Goal: Task Accomplishment & Management: Manage account settings

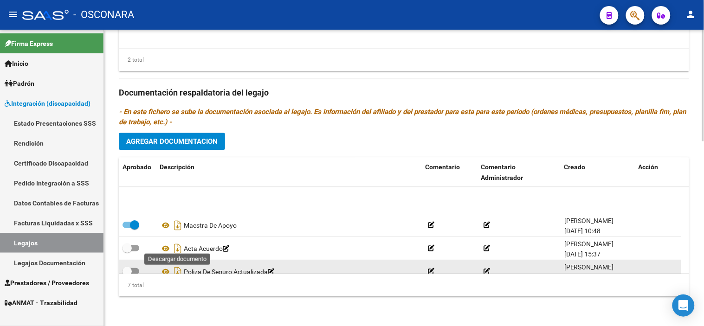
scroll to position [79, 0]
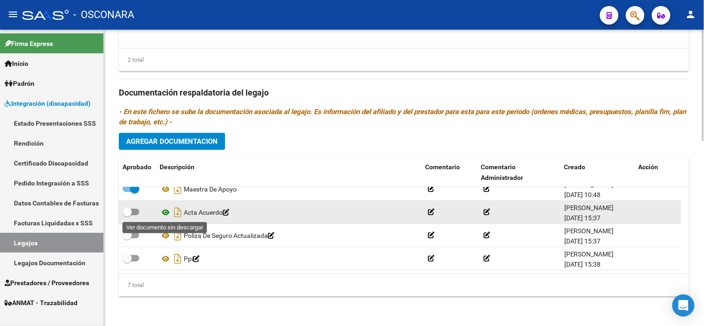
click at [166, 213] on icon at bounding box center [166, 212] width 12 height 11
click at [127, 210] on span at bounding box center [127, 211] width 9 height 9
click at [127, 215] on input "checkbox" at bounding box center [127, 215] width 0 height 0
checkbox input "true"
click at [176, 212] on icon "Descargar documento" at bounding box center [178, 212] width 12 height 15
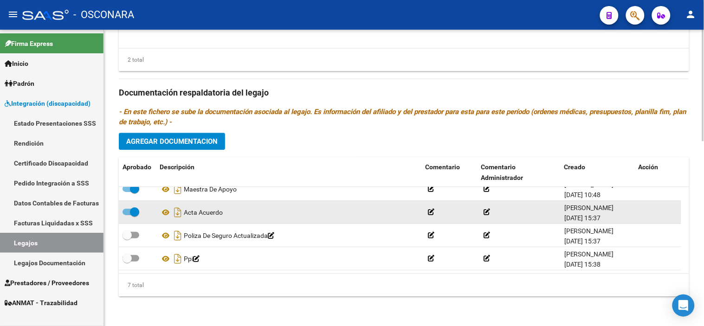
click at [331, 68] on div "2 total" at bounding box center [404, 59] width 570 height 23
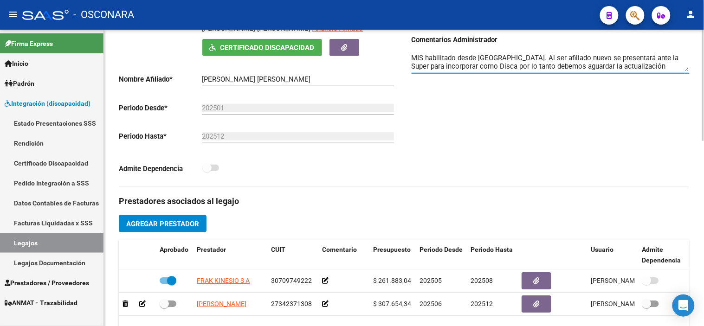
scroll to position [33, 0]
drag, startPoint x: 507, startPoint y: 58, endPoint x: 452, endPoint y: 79, distance: 58.3
click at [452, 79] on div "MIS habilitado desde [GEOGRAPHIC_DATA]. Al ser afiliado nuevo se presentará ant…" at bounding box center [551, 63] width 278 height 37
type textarea "MIS habilitado desde [GEOGRAPHIC_DATA]. Al ser afiliado nuevo se presentará ant…"
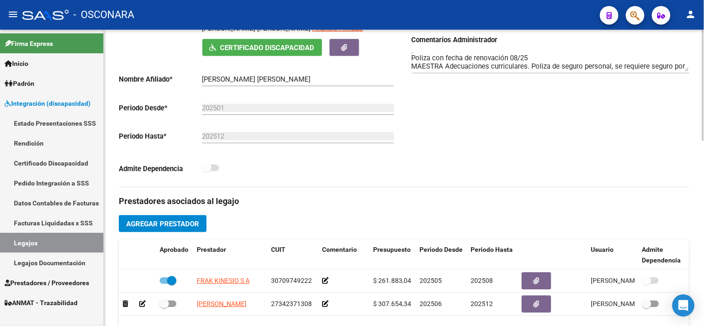
click at [579, 96] on div "Comentarios Comentarios Administrador MIS habilitado desde [GEOGRAPHIC_DATA]. A…" at bounding box center [546, 82] width 285 height 210
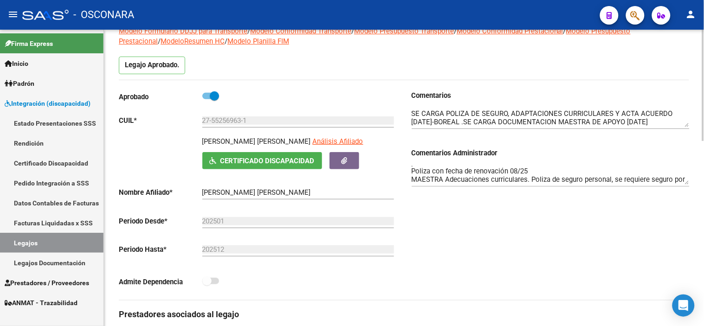
scroll to position [0, 0]
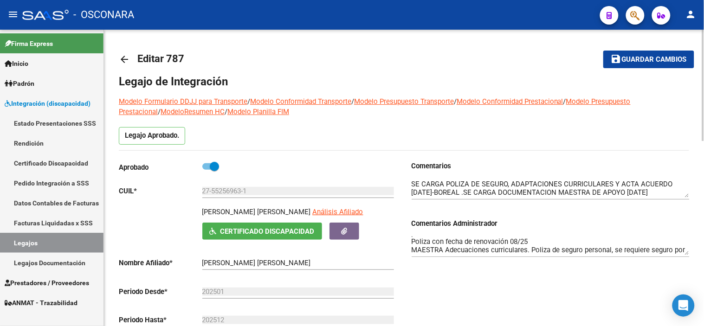
click at [638, 61] on span "Guardar cambios" at bounding box center [654, 60] width 65 height 8
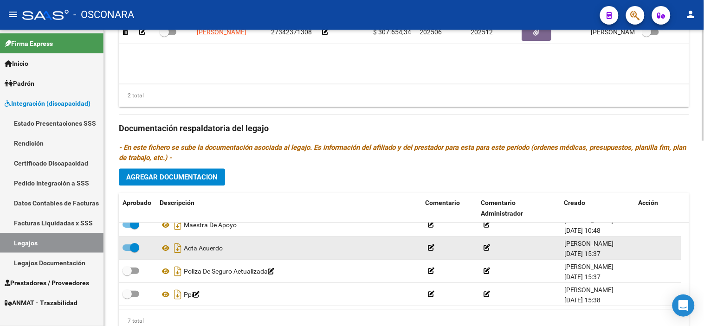
scroll to position [493, 0]
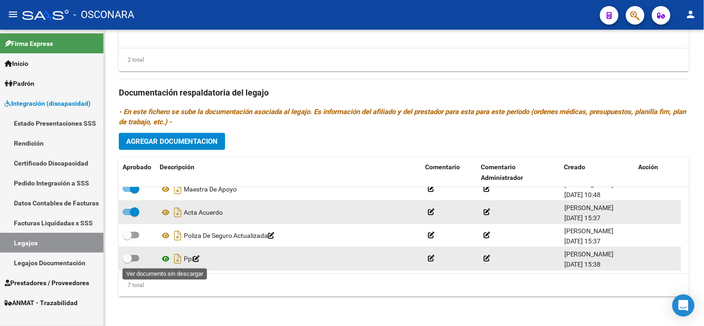
click at [163, 260] on icon at bounding box center [166, 258] width 12 height 11
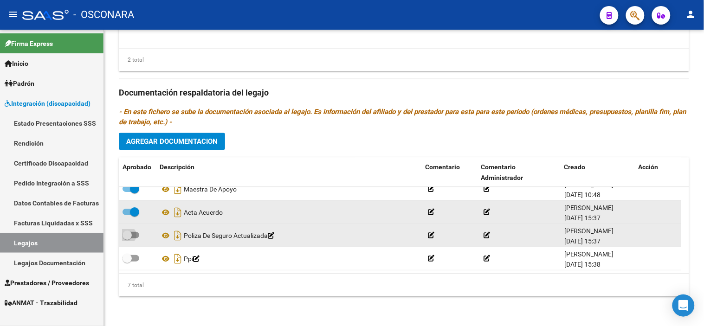
click at [129, 234] on span at bounding box center [127, 235] width 9 height 9
click at [127, 239] on input "checkbox" at bounding box center [127, 239] width 0 height 0
checkbox input "true"
click at [176, 236] on icon "Descargar documento" at bounding box center [178, 235] width 12 height 15
click at [430, 299] on div "Prestadores asociados al legajo Agregar Prestador Aprobado Prestador CUIT Comen…" at bounding box center [404, 91] width 570 height 425
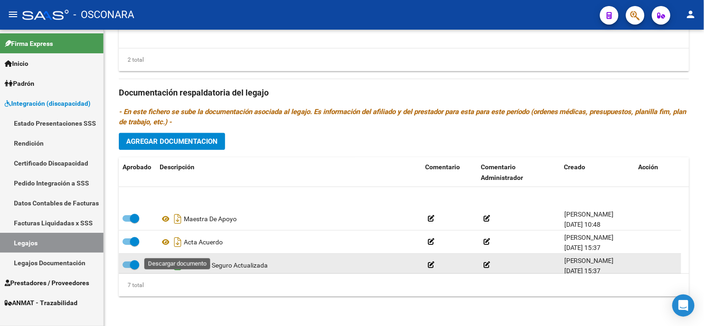
scroll to position [79, 0]
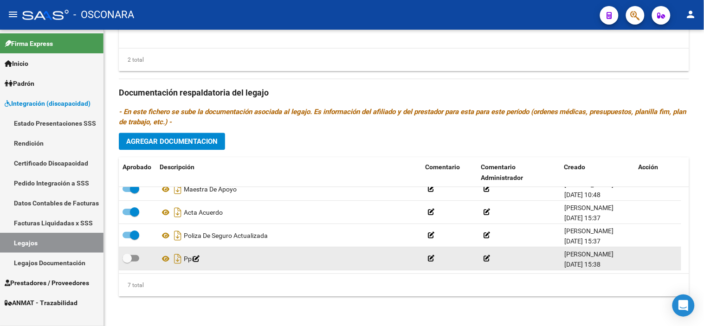
click at [128, 262] on span at bounding box center [127, 258] width 9 height 9
click at [127, 262] on input "checkbox" at bounding box center [127, 262] width 0 height 0
checkbox input "true"
click at [176, 257] on icon "Descargar documento" at bounding box center [178, 259] width 12 height 15
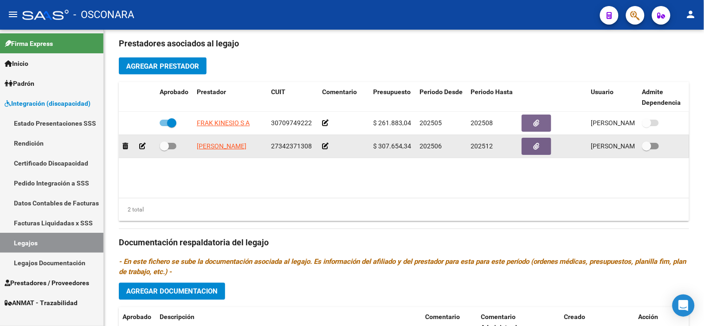
scroll to position [339, 0]
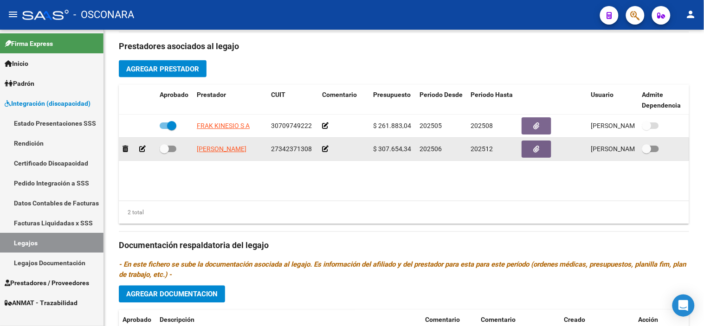
click at [140, 152] on icon at bounding box center [142, 149] width 6 height 6
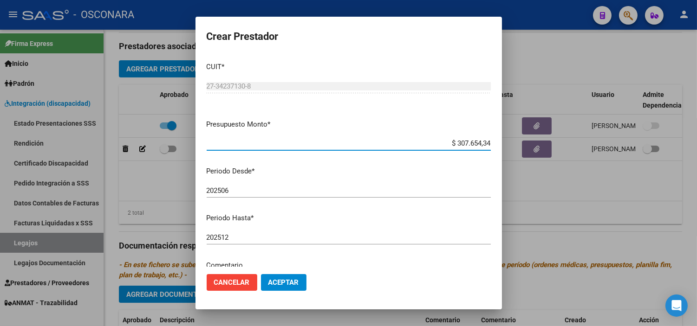
click at [265, 242] on div "202512 Ingresar el periodo" at bounding box center [349, 238] width 284 height 14
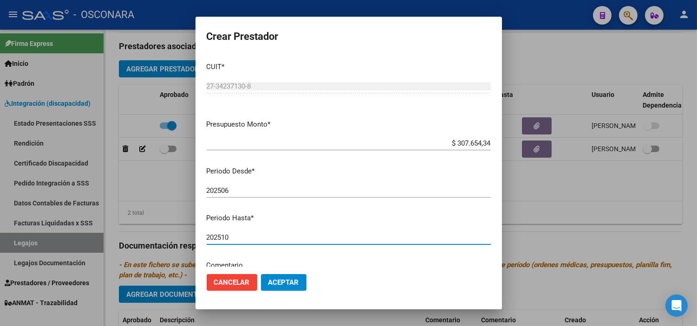
type input "202510"
click at [303, 285] on button "Aceptar" at bounding box center [283, 282] width 45 height 17
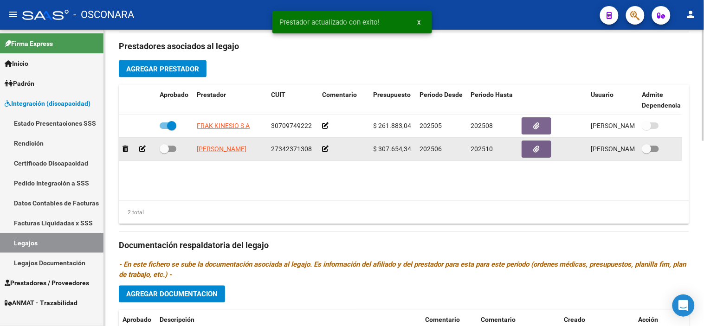
click at [163, 151] on span at bounding box center [164, 148] width 9 height 9
click at [164, 152] on input "checkbox" at bounding box center [164, 152] width 0 height 0
checkbox input "true"
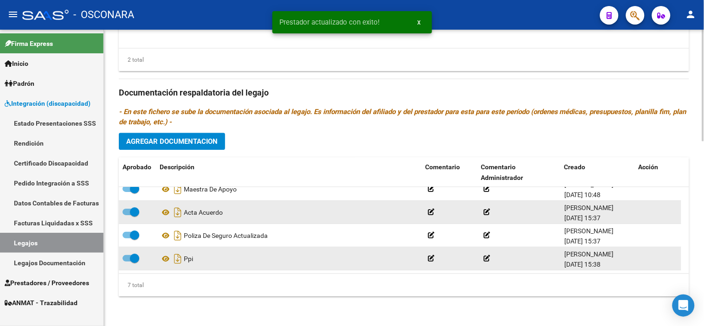
scroll to position [27, 0]
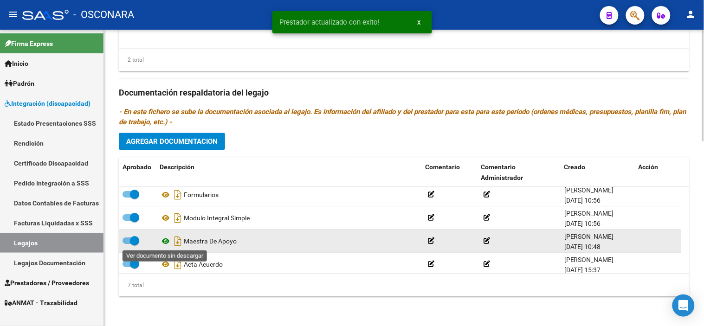
click at [166, 240] on icon at bounding box center [166, 241] width 12 height 11
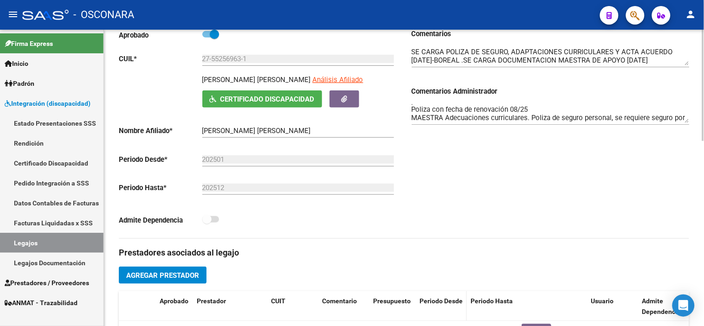
scroll to position [29, 0]
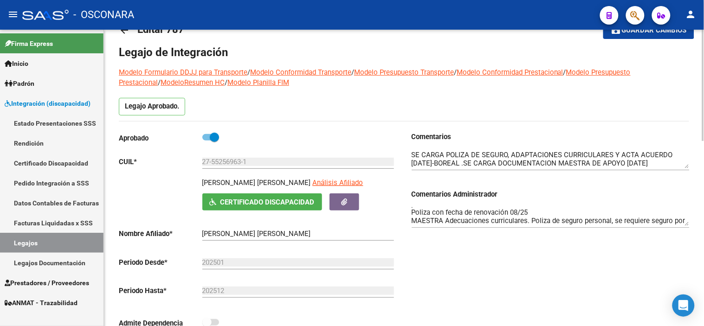
click at [476, 219] on textarea "MIS habilitado desde [GEOGRAPHIC_DATA]. Al ser afiliado nuevo se presentará ant…" at bounding box center [551, 216] width 278 height 19
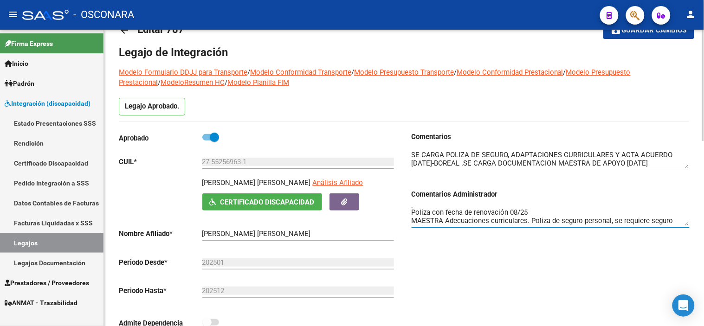
scroll to position [25, 0]
type textarea "MIS habilitado desde [GEOGRAPHIC_DATA]. Al ser afiliado nuevo se presentará ant…"
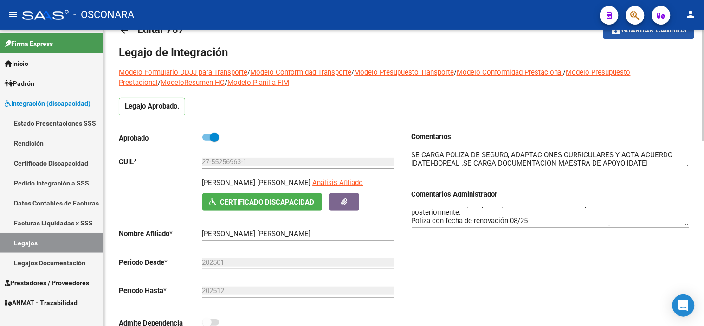
click at [653, 33] on span "Guardar cambios" at bounding box center [654, 30] width 65 height 8
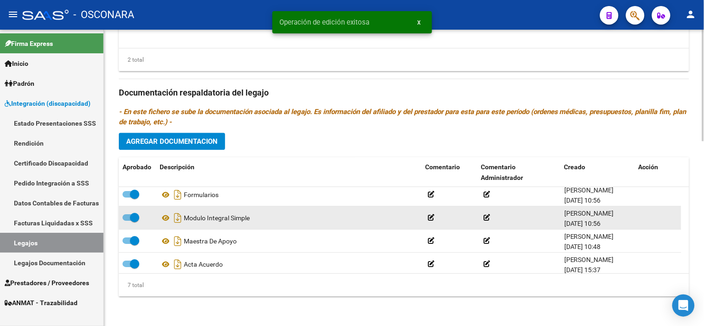
scroll to position [79, 0]
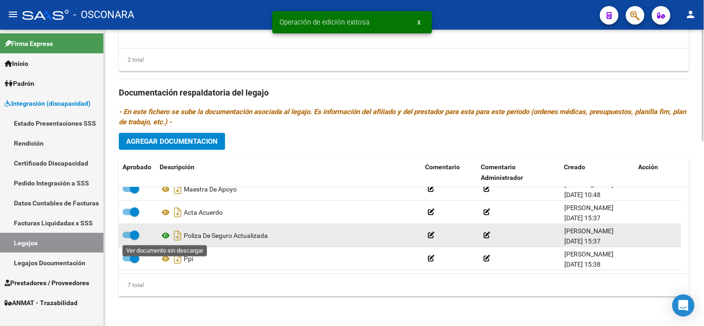
click at [162, 236] on icon at bounding box center [166, 235] width 12 height 11
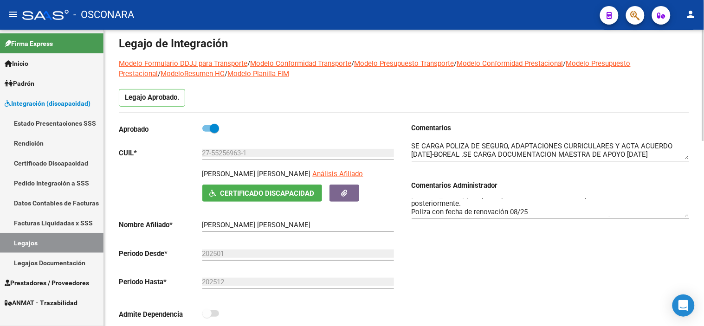
scroll to position [0, 0]
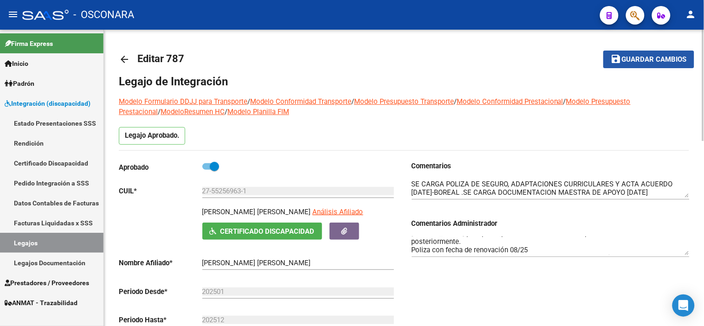
click at [644, 61] on span "Guardar cambios" at bounding box center [654, 60] width 65 height 8
click at [628, 70] on mat-toolbar-row "save Guardar cambios" at bounding box center [634, 60] width 121 height 30
click at [625, 61] on span "Guardar cambios" at bounding box center [654, 60] width 65 height 8
drag, startPoint x: 262, startPoint y: 191, endPoint x: 162, endPoint y: 178, distance: 101.5
click at [162, 178] on div "Aprobado CUIL * 27-55256963-1 Ingresar [PERSON_NAME] [PERSON_NAME] Análisis Afi…" at bounding box center [258, 262] width 278 height 202
